Goal: Navigation & Orientation: Find specific page/section

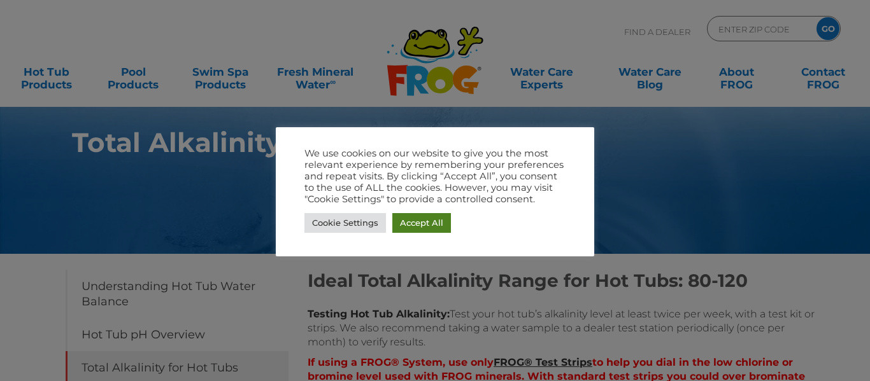
click at [428, 225] on link "Accept All" at bounding box center [421, 223] width 59 height 20
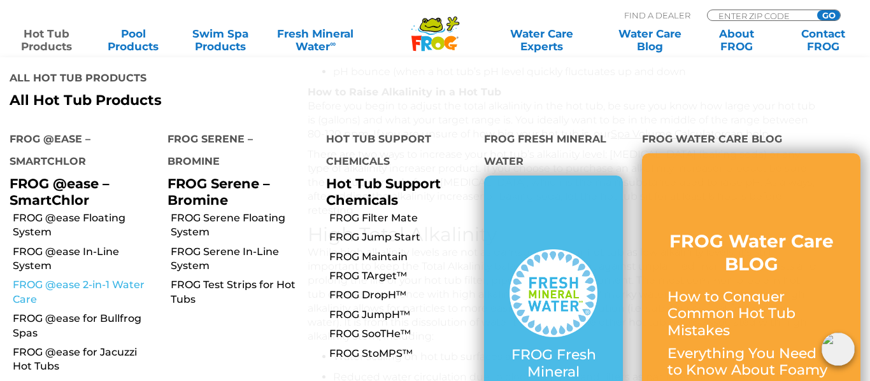
scroll to position [681, 0]
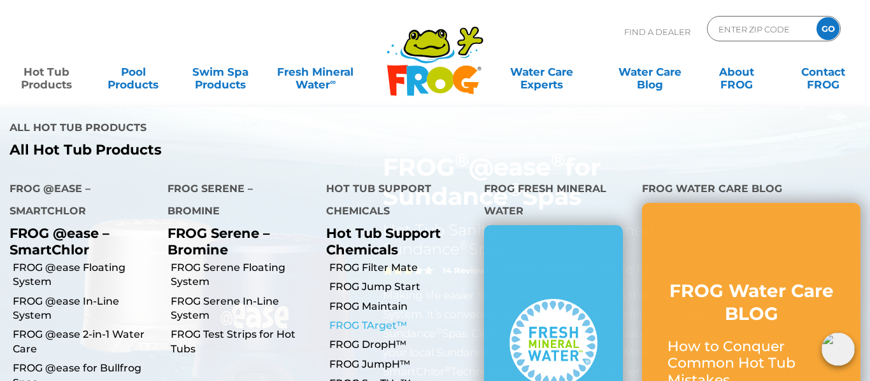
click at [354, 319] on link "FROG TArget™" at bounding box center [401, 326] width 145 height 14
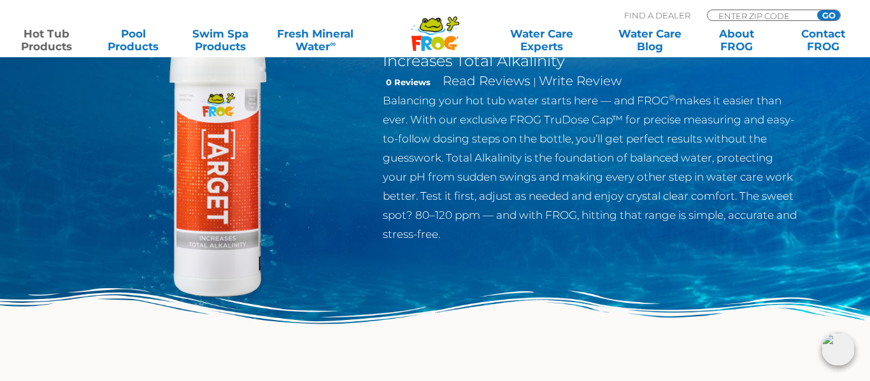
scroll to position [1, 0]
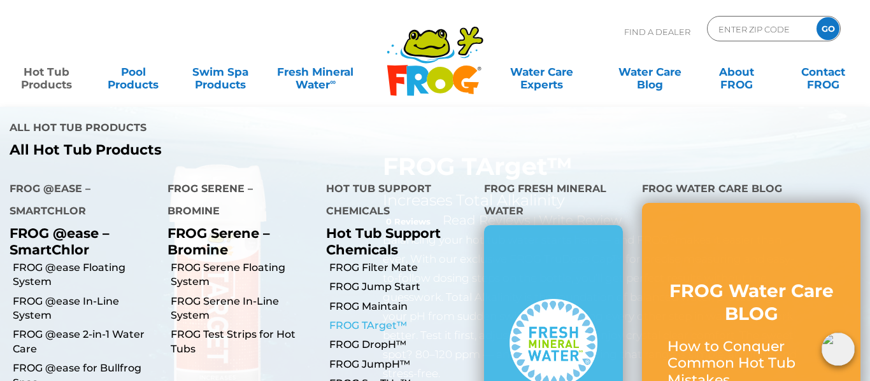
click at [361, 319] on link "FROG TArget™" at bounding box center [401, 326] width 145 height 14
